Goal: Complete application form

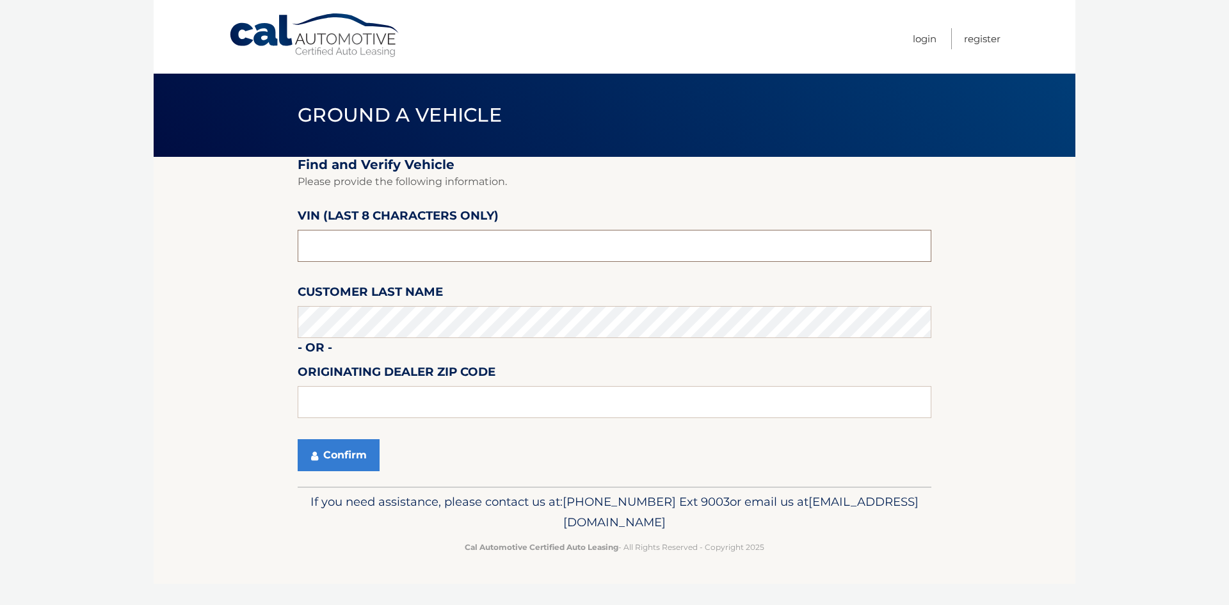
click at [373, 237] on input "text" at bounding box center [615, 246] width 634 height 32
type input "PL526482"
type input "33411"
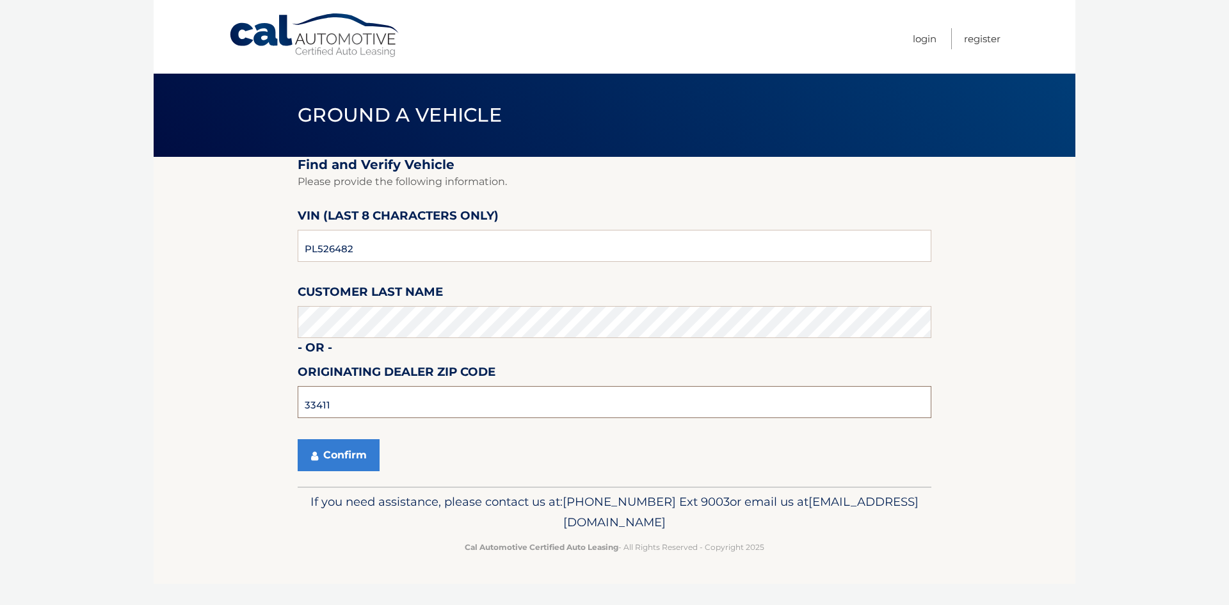
click at [298, 439] on button "Confirm" at bounding box center [339, 455] width 82 height 32
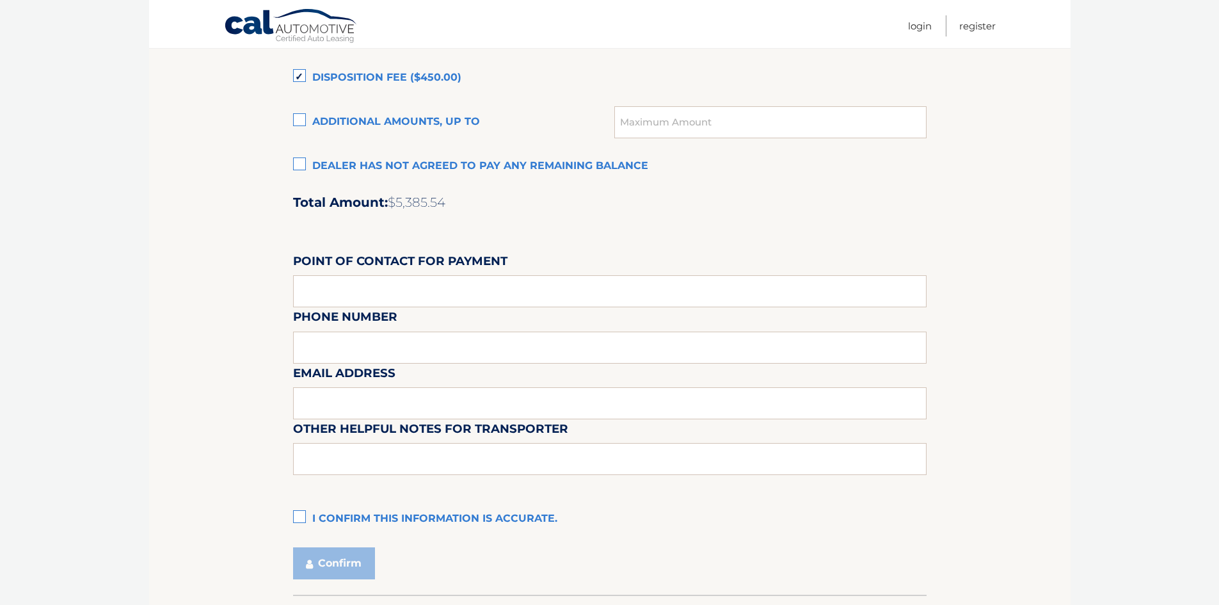
scroll to position [1052, 0]
